Goal: Information Seeking & Learning: Learn about a topic

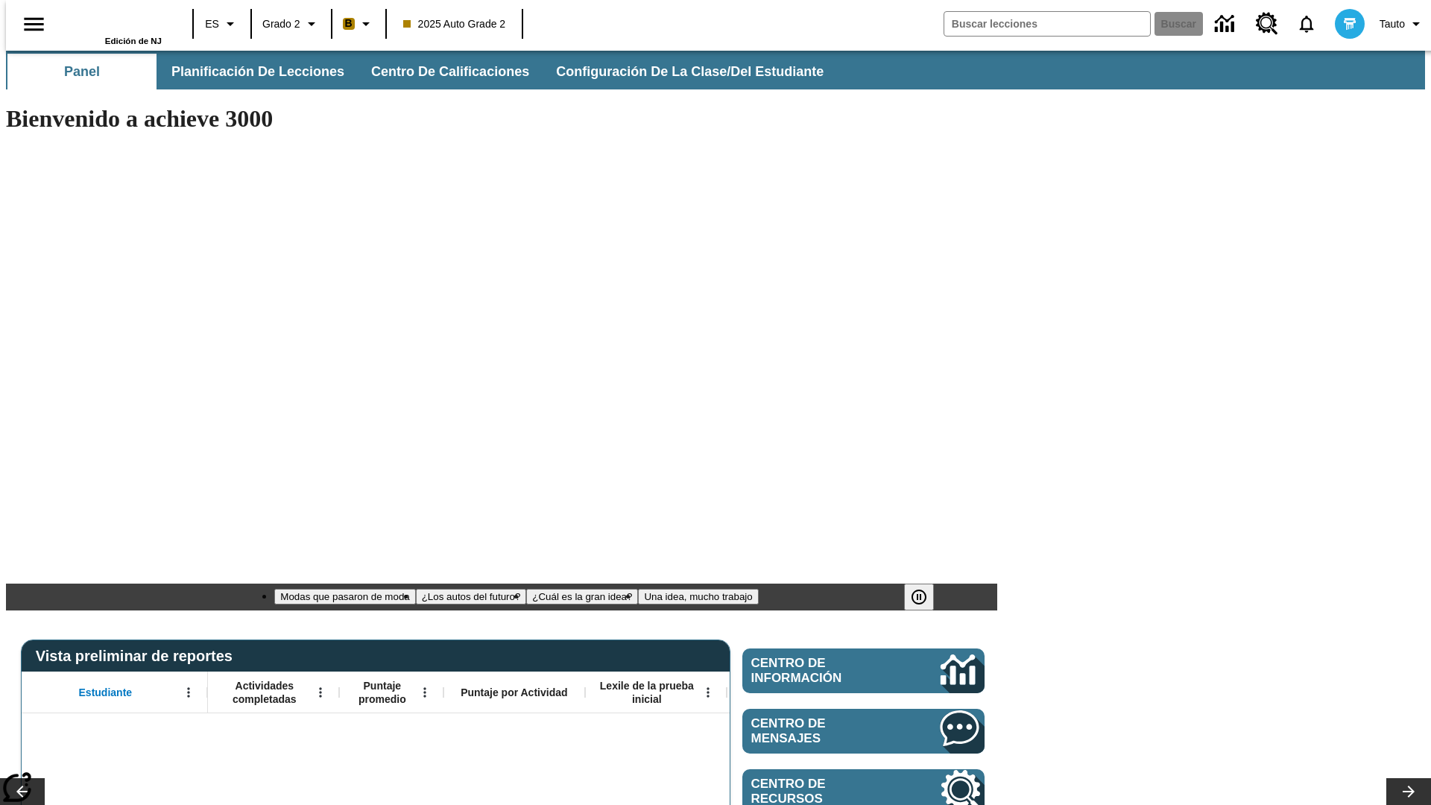
type input "-1"
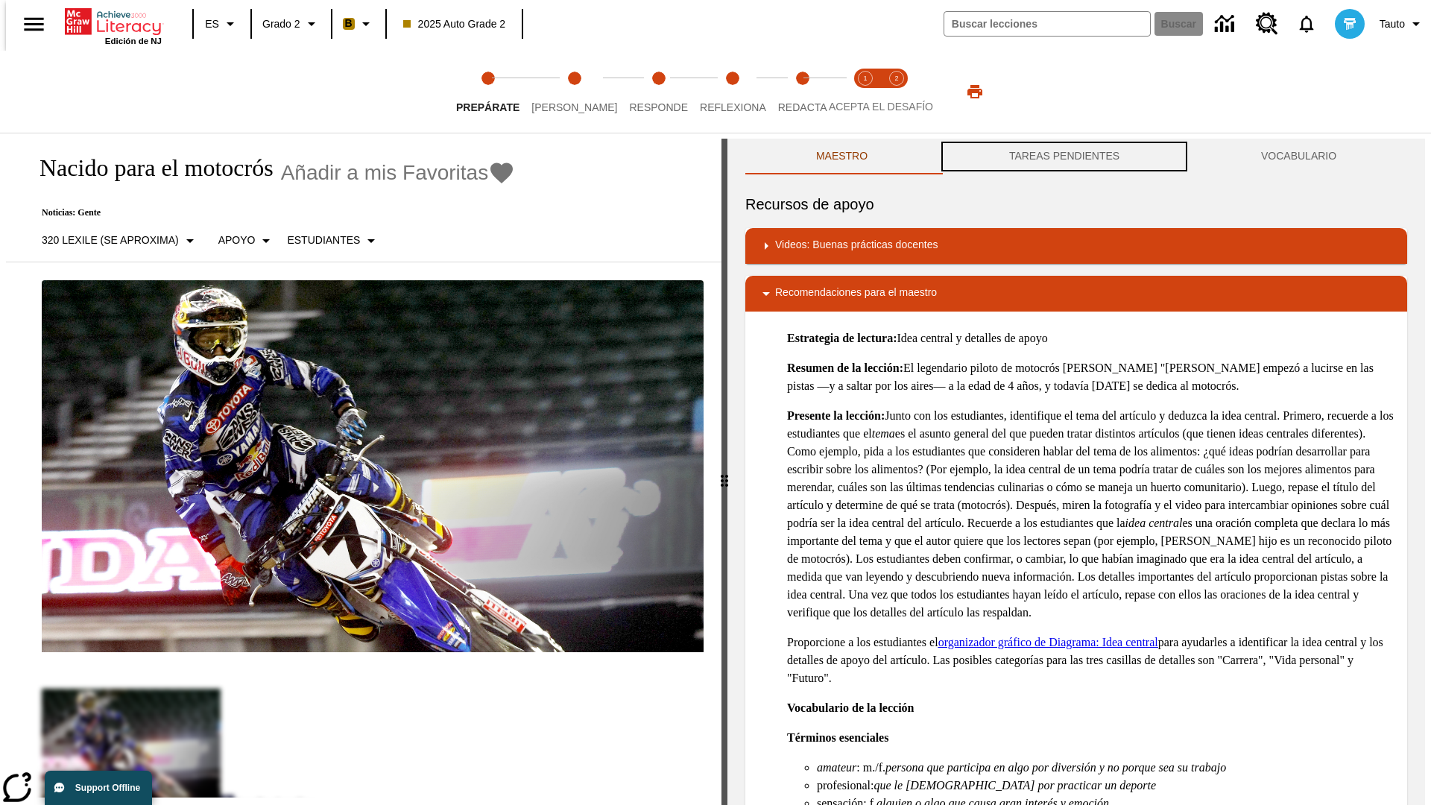
click at [1064, 156] on button "TAREAS PENDIENTES" at bounding box center [1064, 157] width 252 height 36
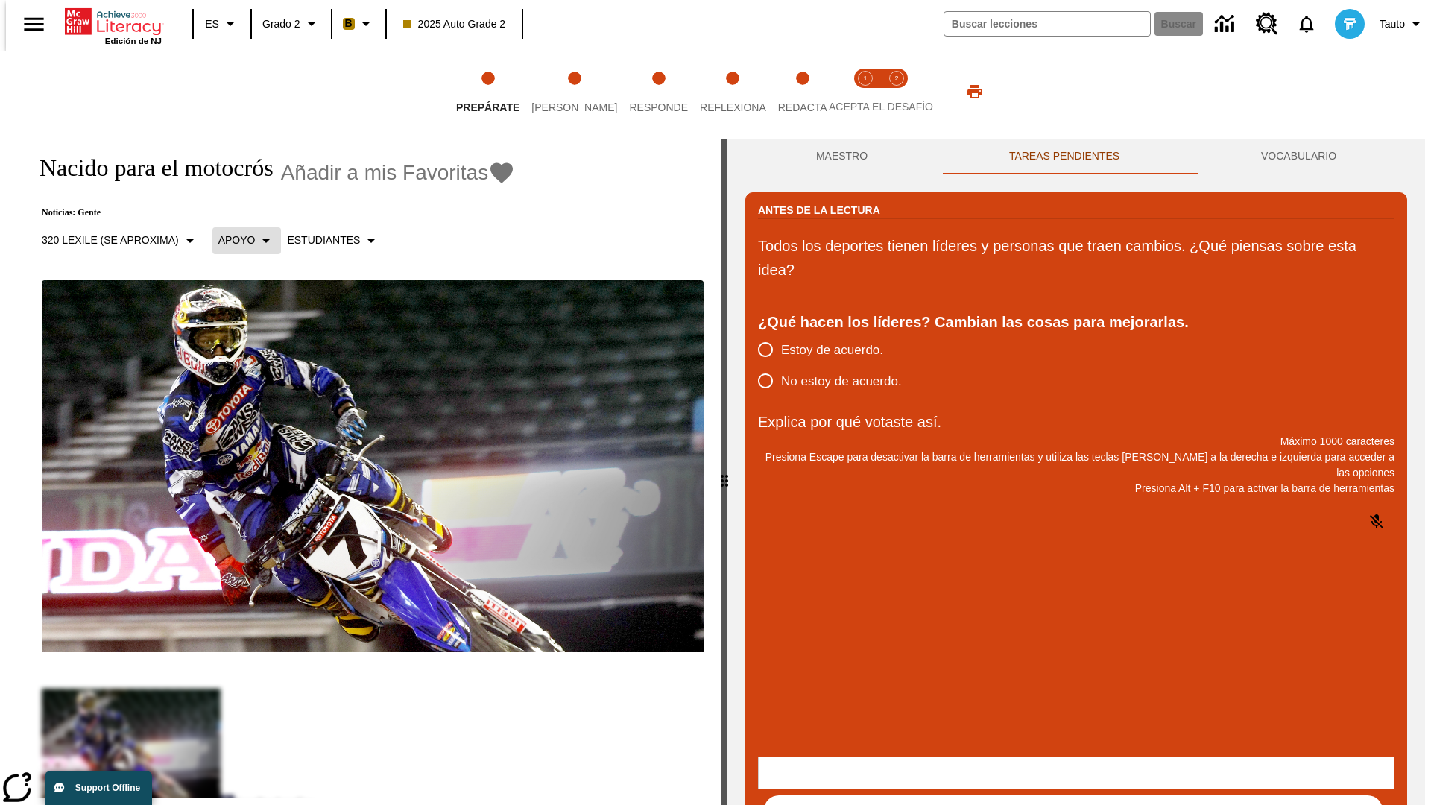
click at [238, 240] on p "Apoyo" at bounding box center [236, 240] width 37 height 16
click at [262, 327] on p "Apoyo" at bounding box center [262, 328] width 88 height 16
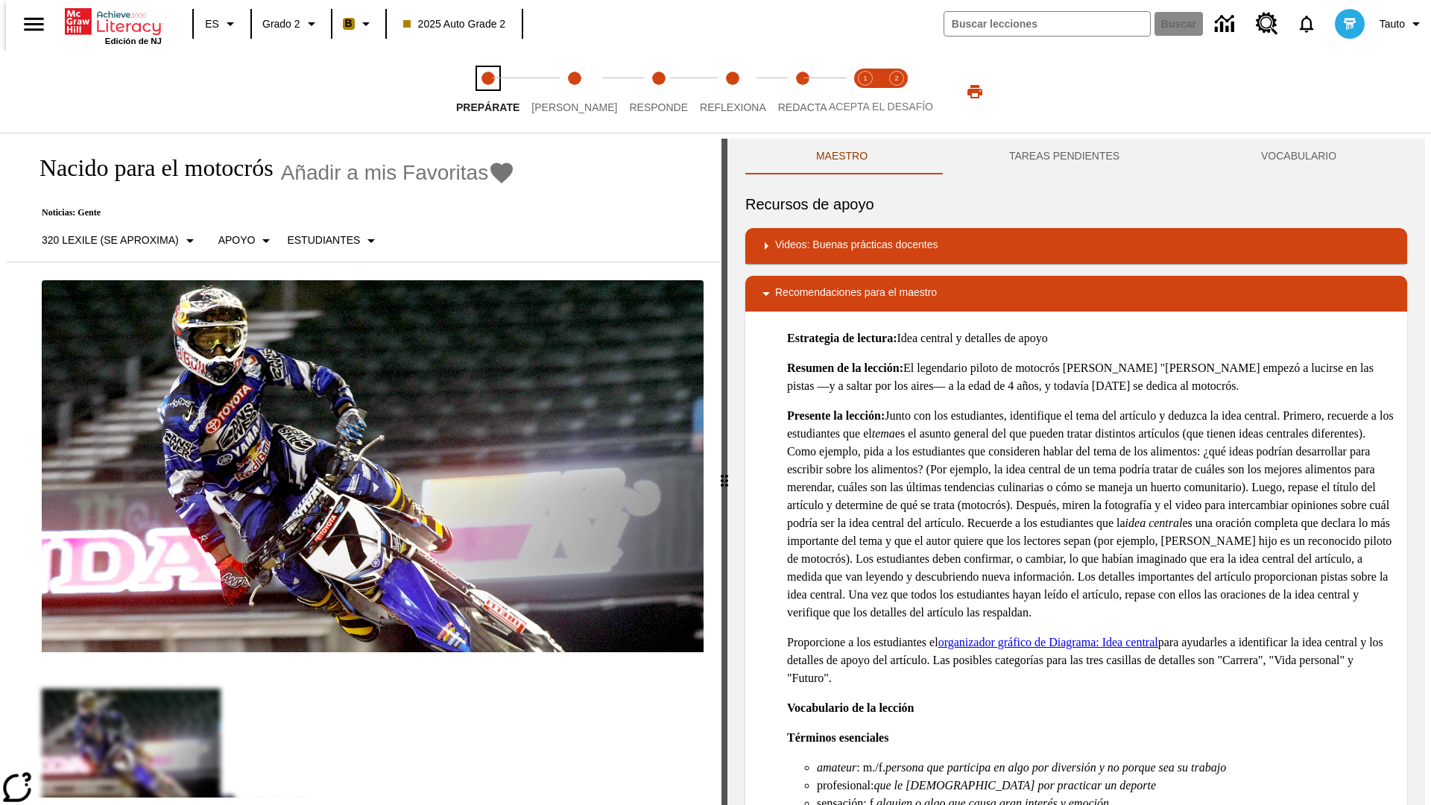
click at [487, 92] on span "Prepárate" at bounding box center [487, 101] width 63 height 27
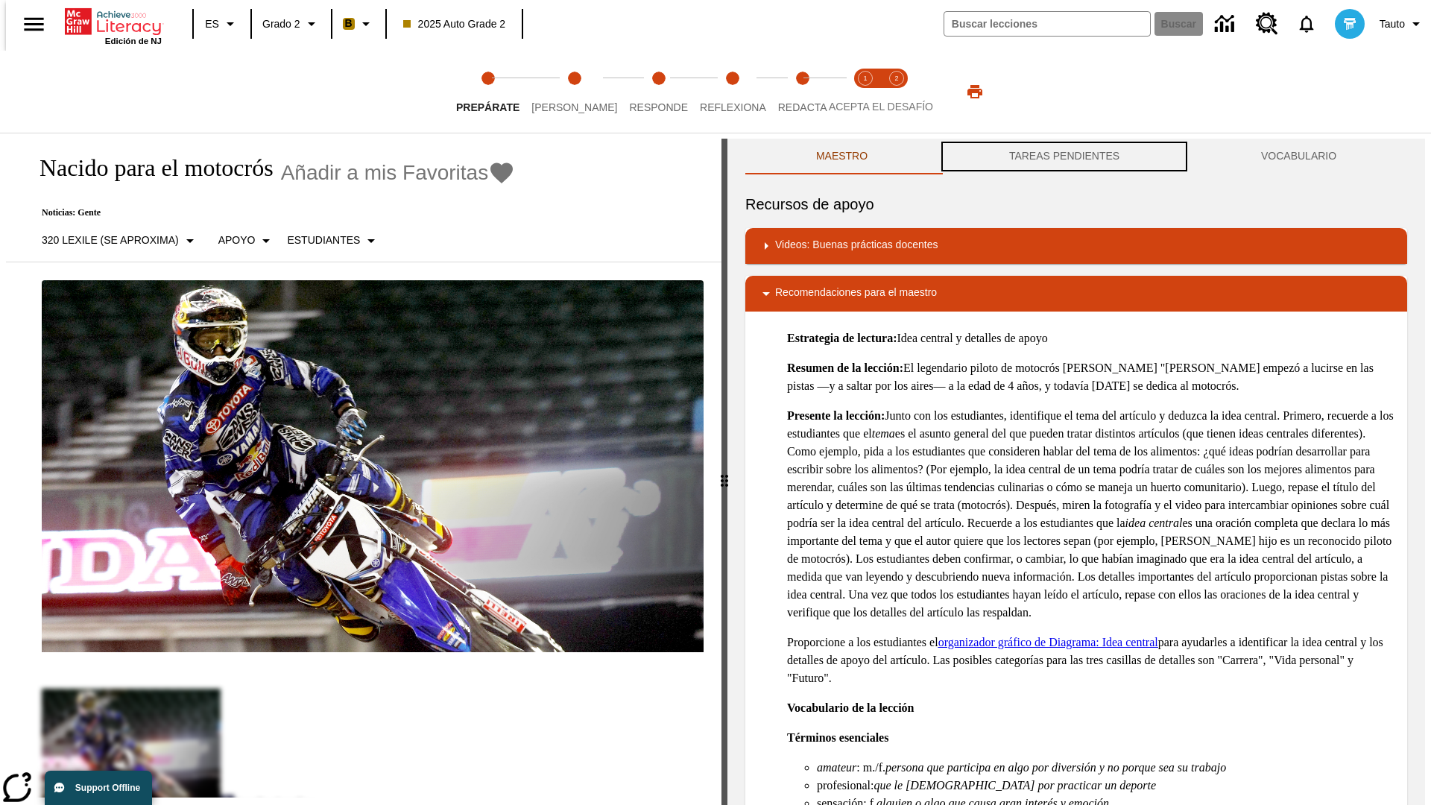
click at [1064, 156] on button "TAREAS PENDIENTES" at bounding box center [1064, 157] width 252 height 36
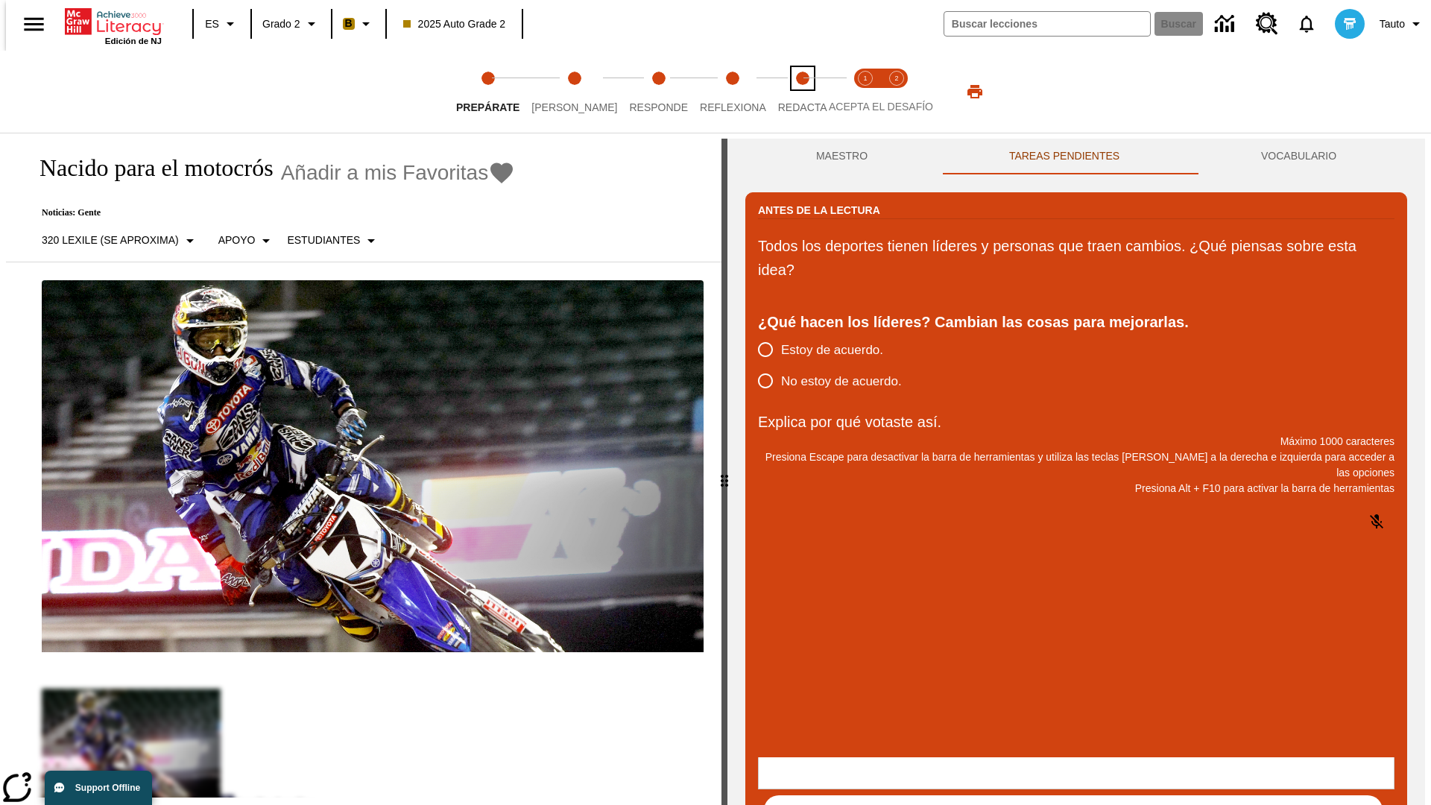
click at [786, 92] on span "Redacta" at bounding box center [802, 101] width 49 height 27
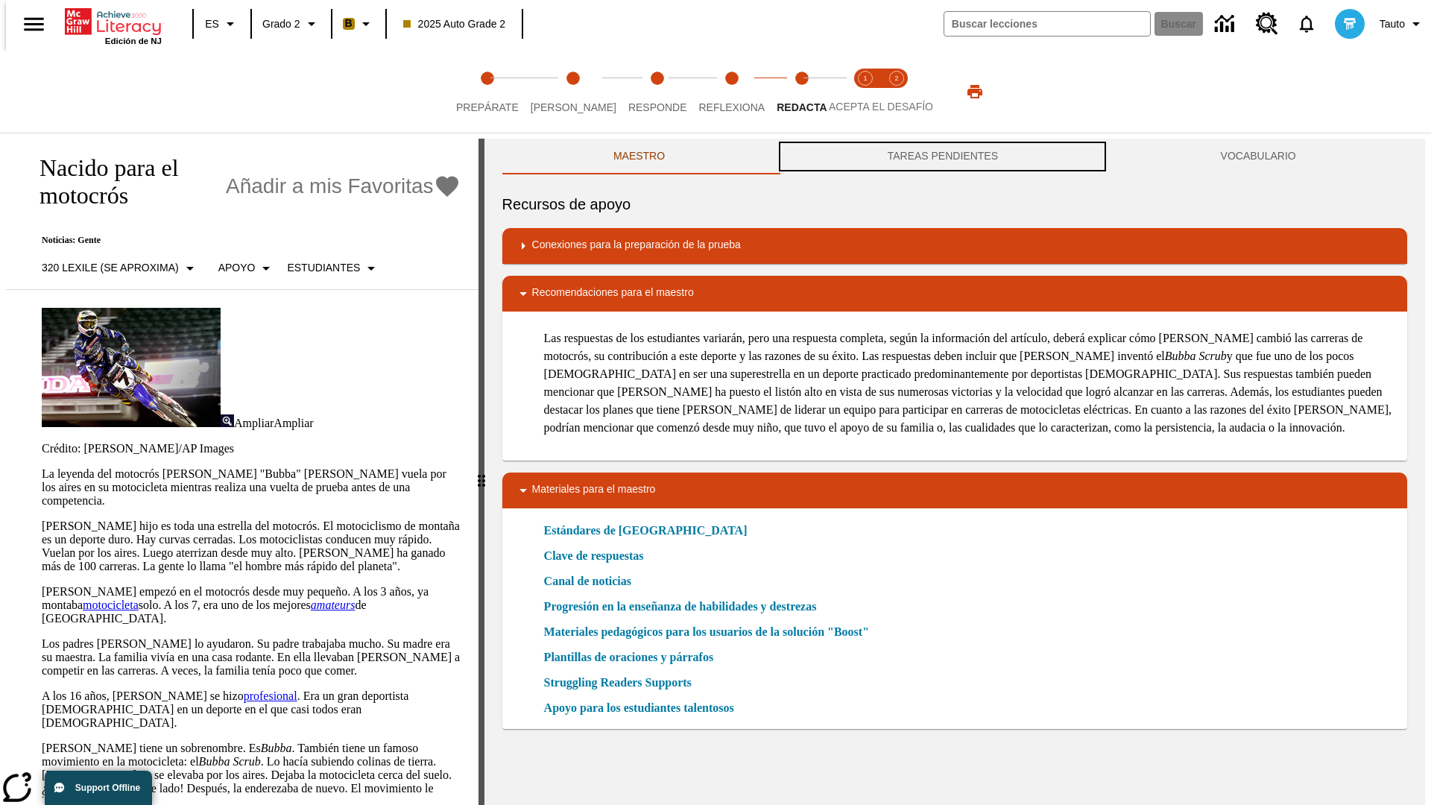
scroll to position [1, 0]
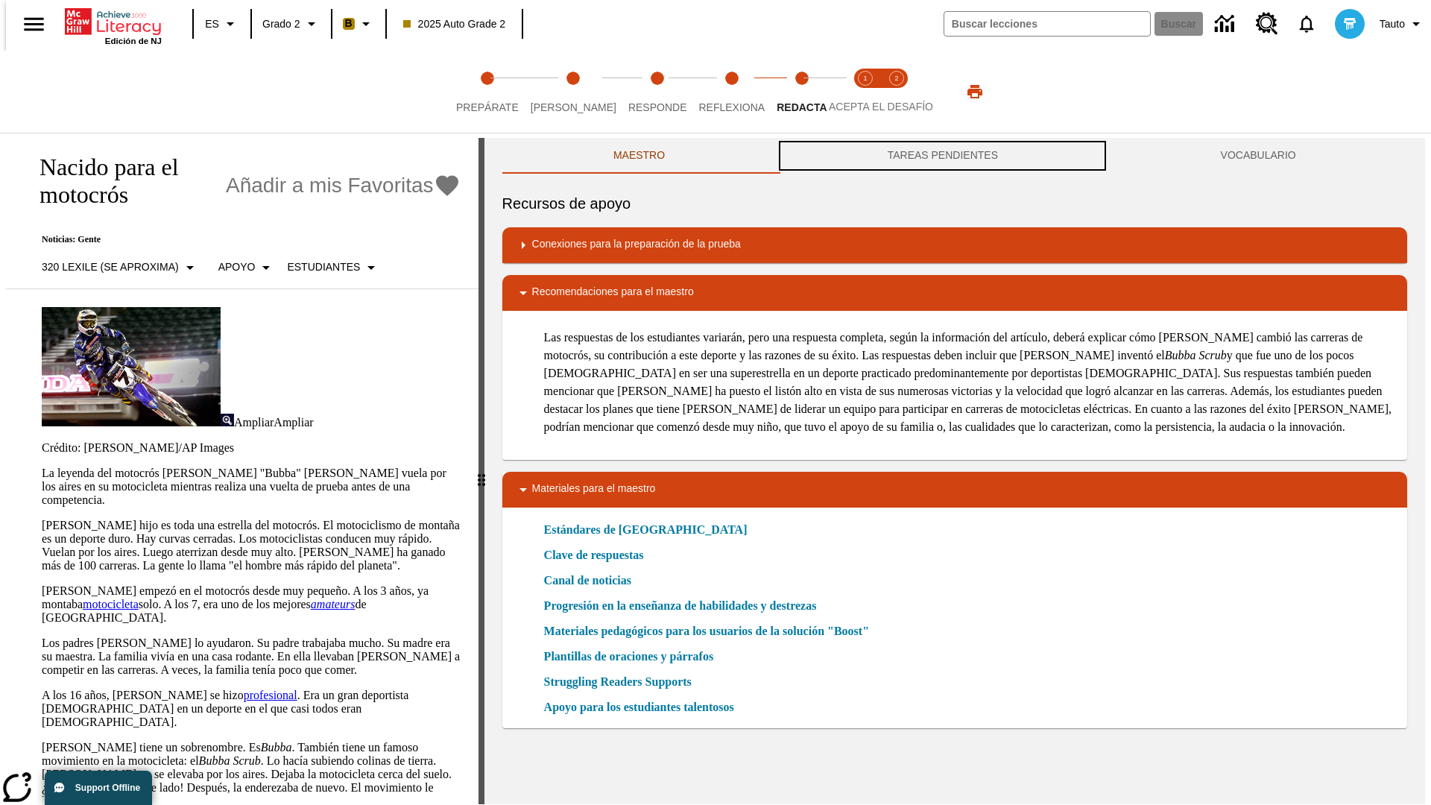
click at [943, 156] on button "TAREAS PENDIENTES" at bounding box center [942, 156] width 333 height 36
